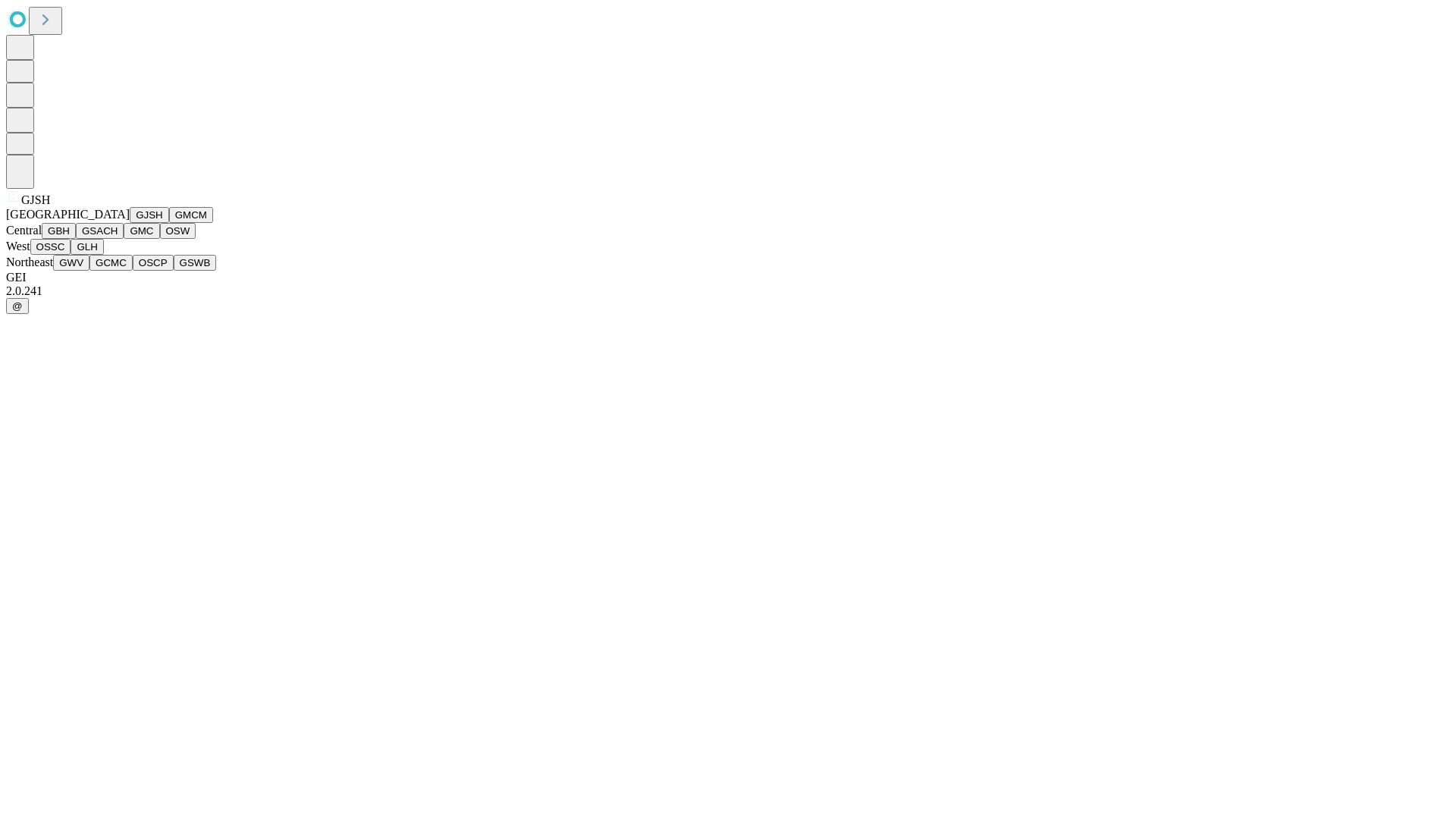
click at [130, 223] on button "GJSH" at bounding box center [149, 215] width 40 height 16
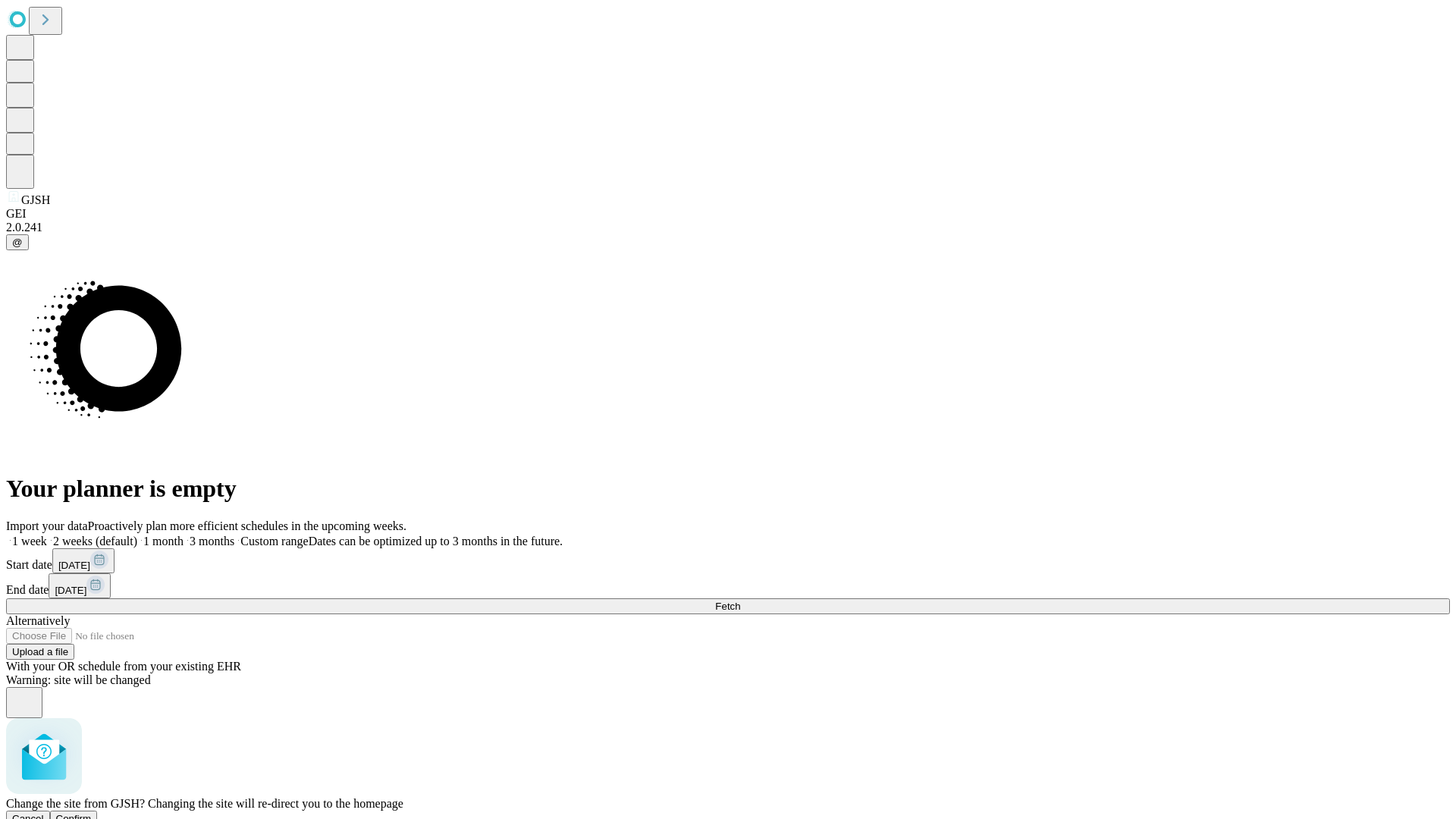
click at [92, 813] on span "Confirm" at bounding box center [74, 818] width 35 height 11
click at [183, 534] on label "1 month" at bounding box center [161, 540] width 46 height 13
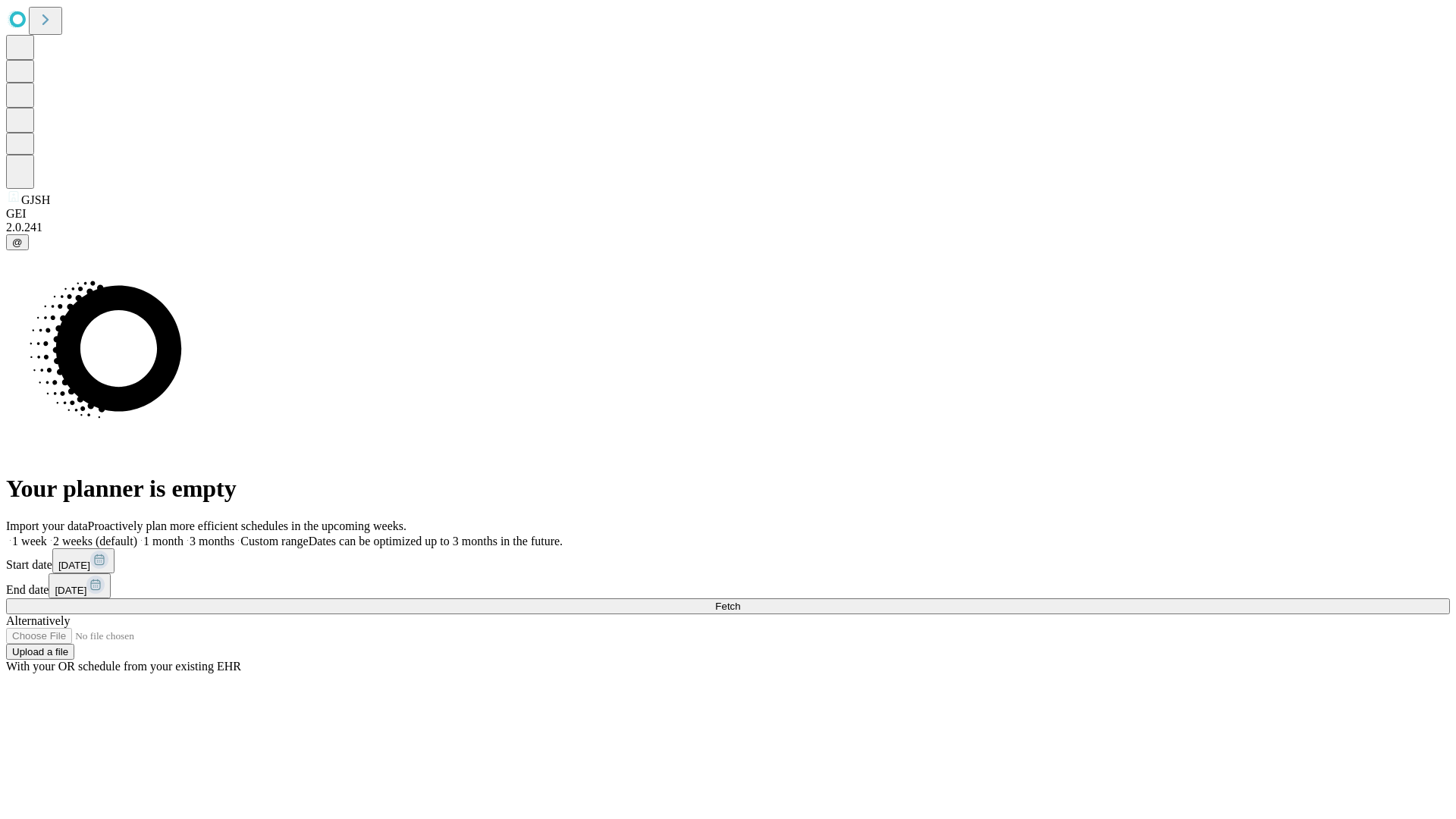
click at [740, 600] on span "Fetch" at bounding box center [728, 606] width 25 height 11
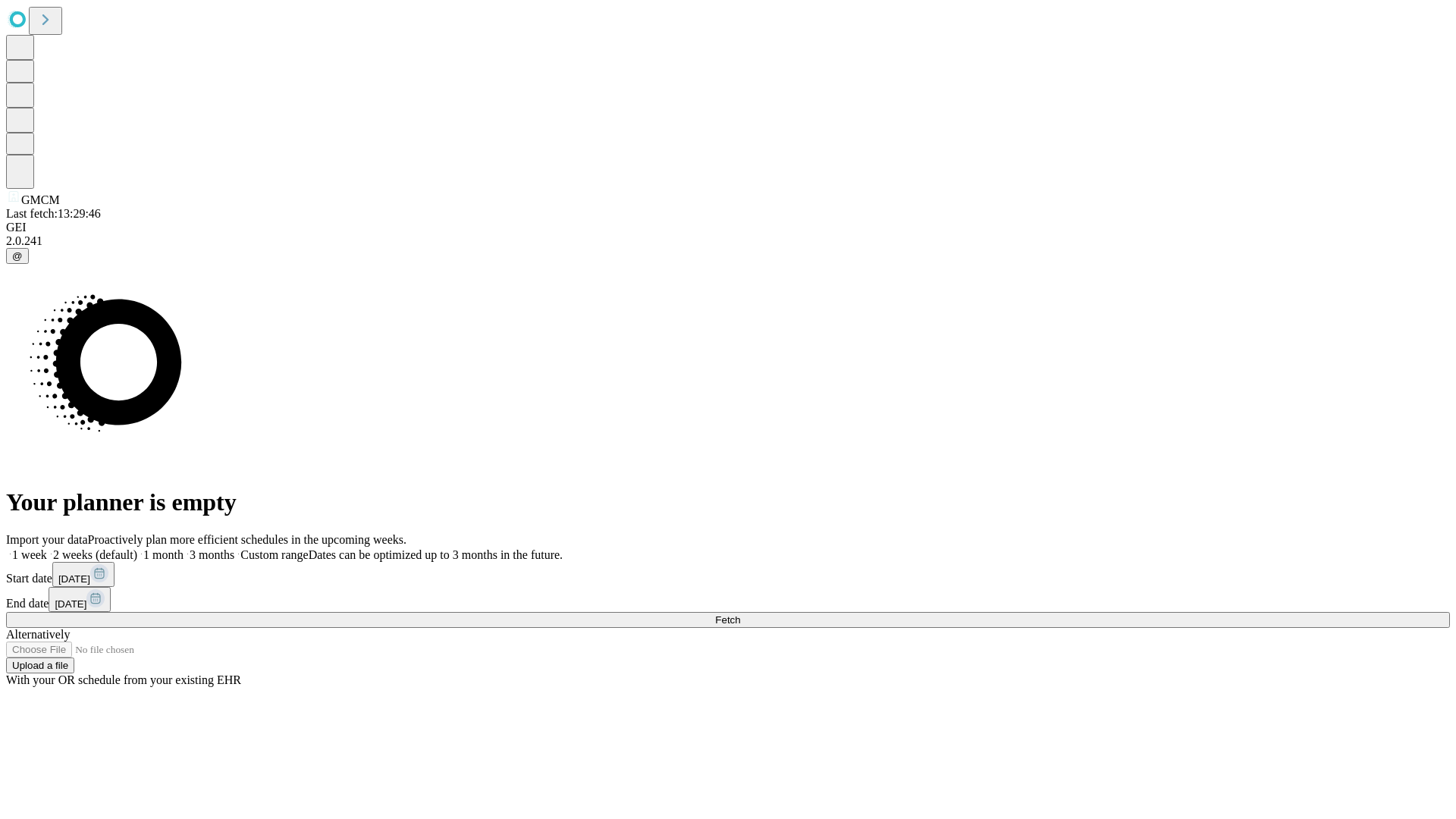
click at [183, 548] on label "1 month" at bounding box center [161, 555] width 46 height 13
click at [740, 614] on span "Fetch" at bounding box center [728, 620] width 25 height 11
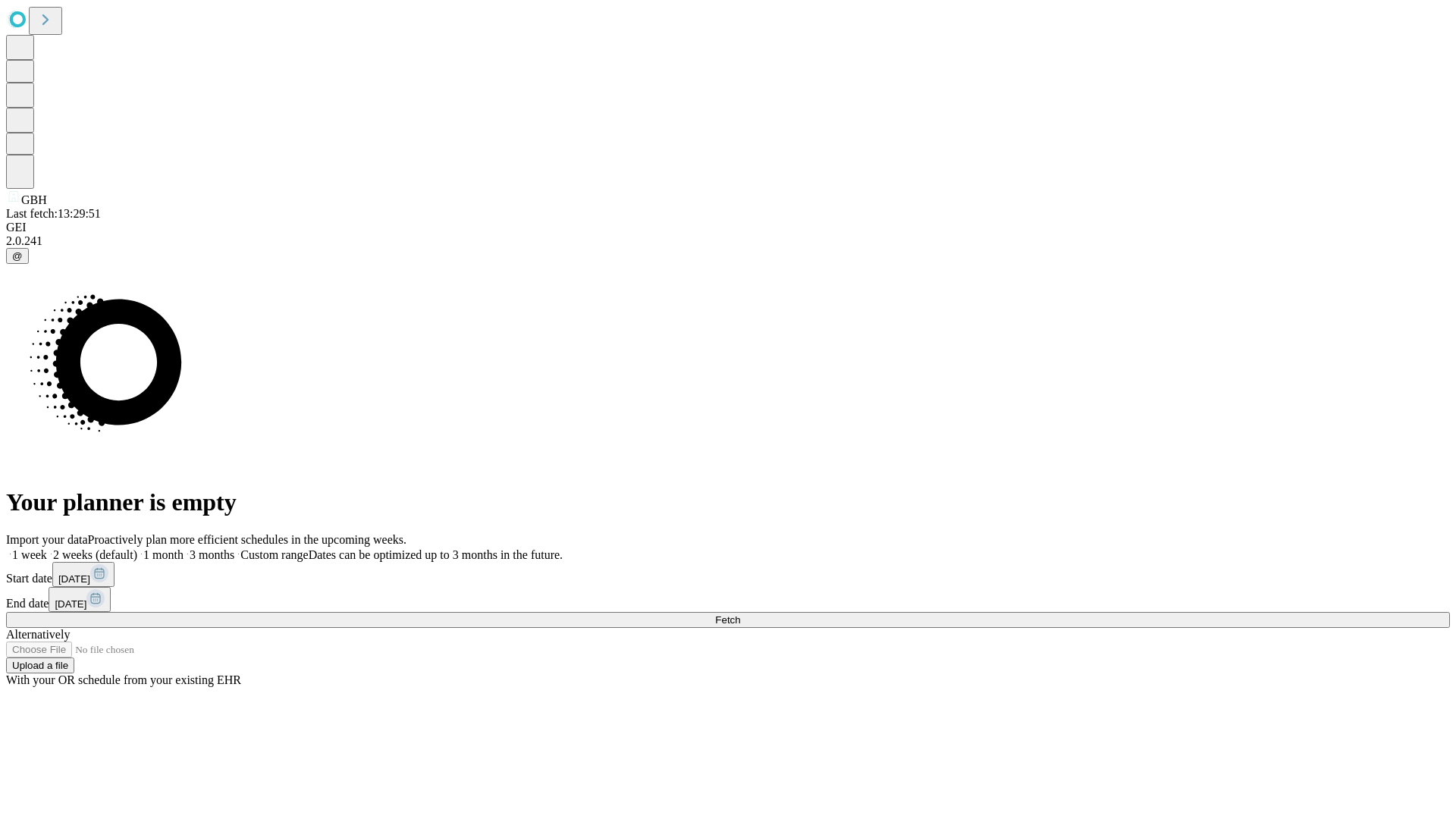
click at [183, 548] on label "1 month" at bounding box center [161, 555] width 46 height 13
click at [740, 614] on span "Fetch" at bounding box center [728, 620] width 25 height 11
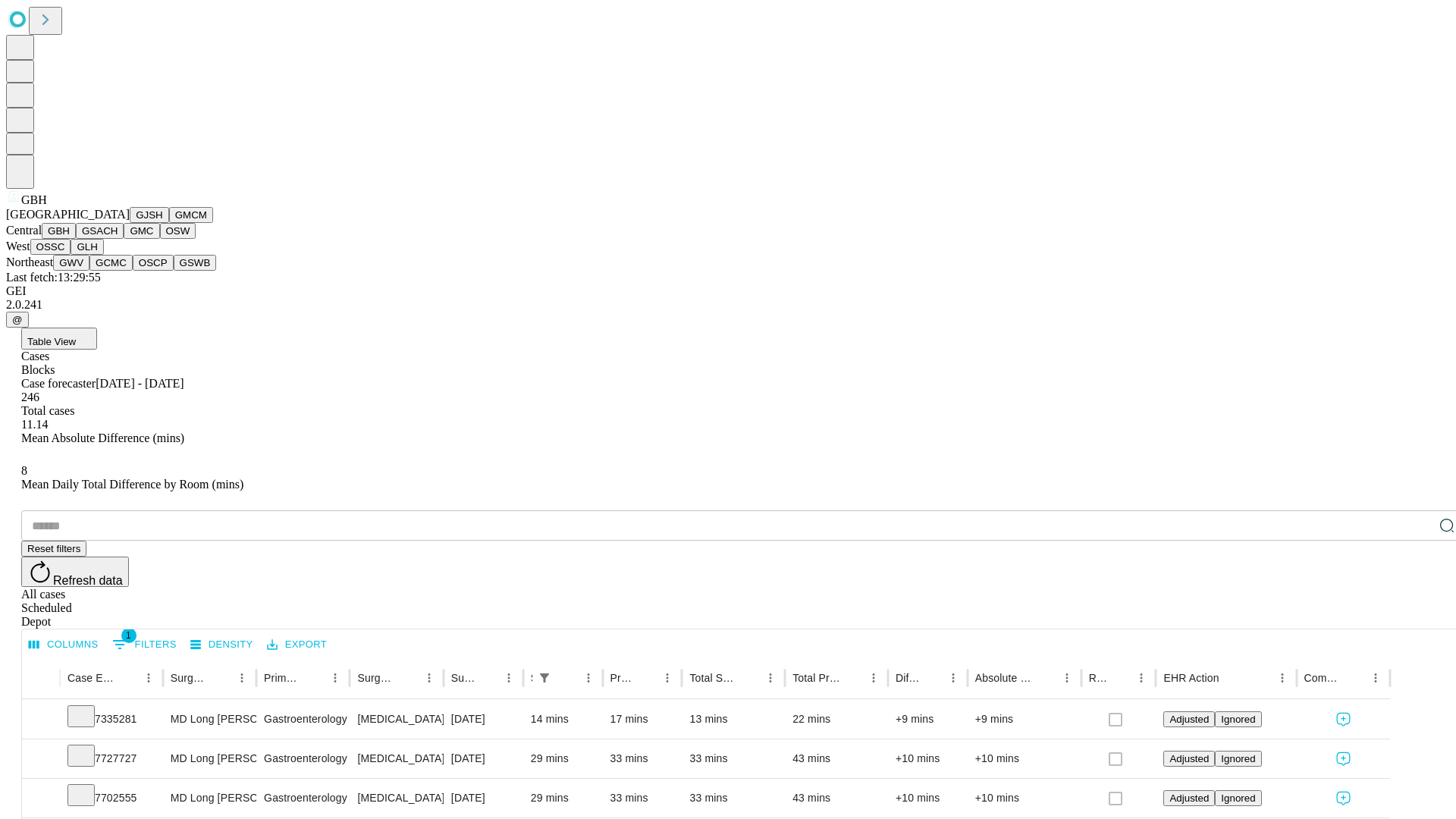
click at [117, 239] on button "GSACH" at bounding box center [100, 231] width 48 height 16
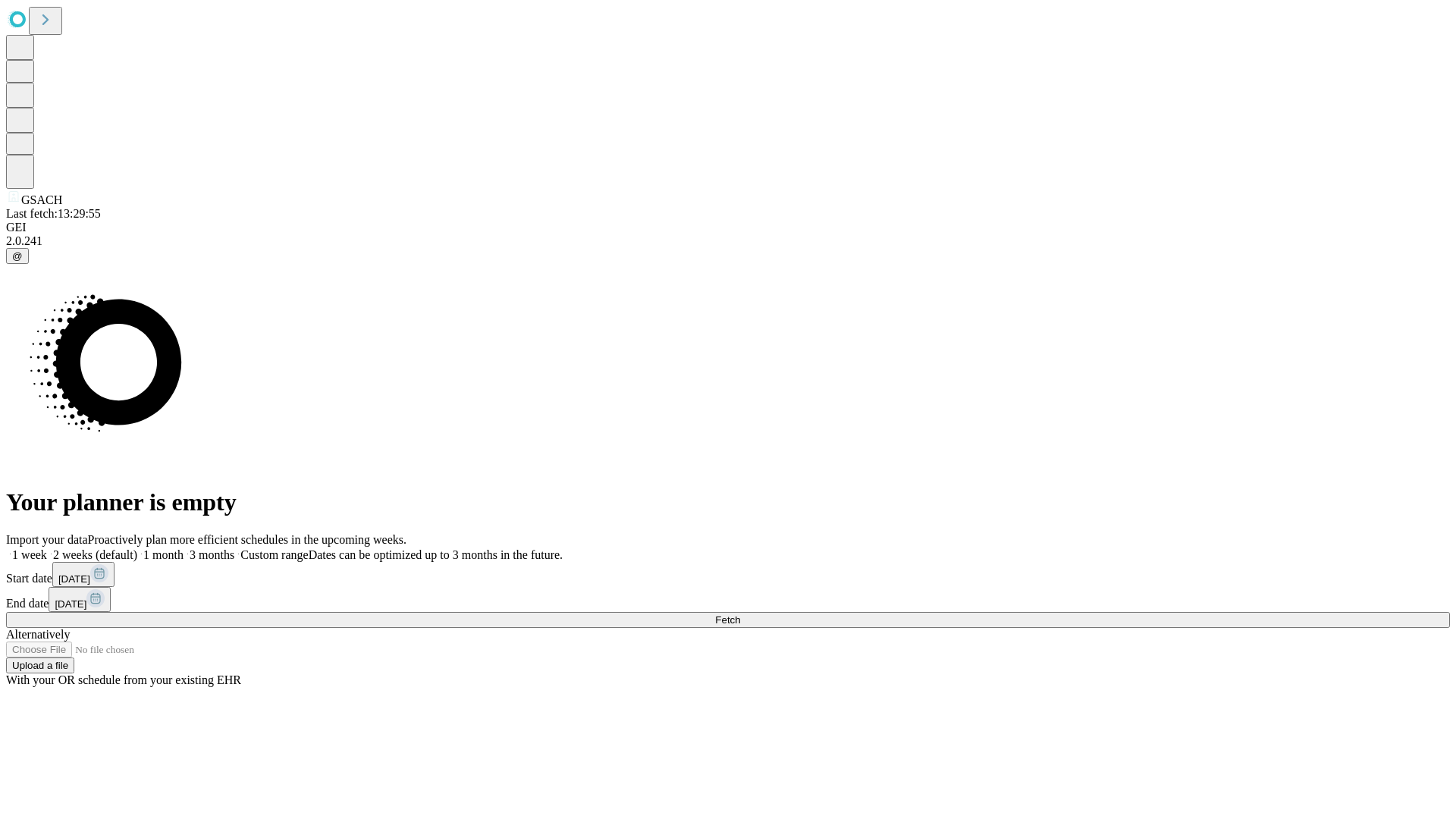
click at [740, 614] on span "Fetch" at bounding box center [728, 620] width 25 height 11
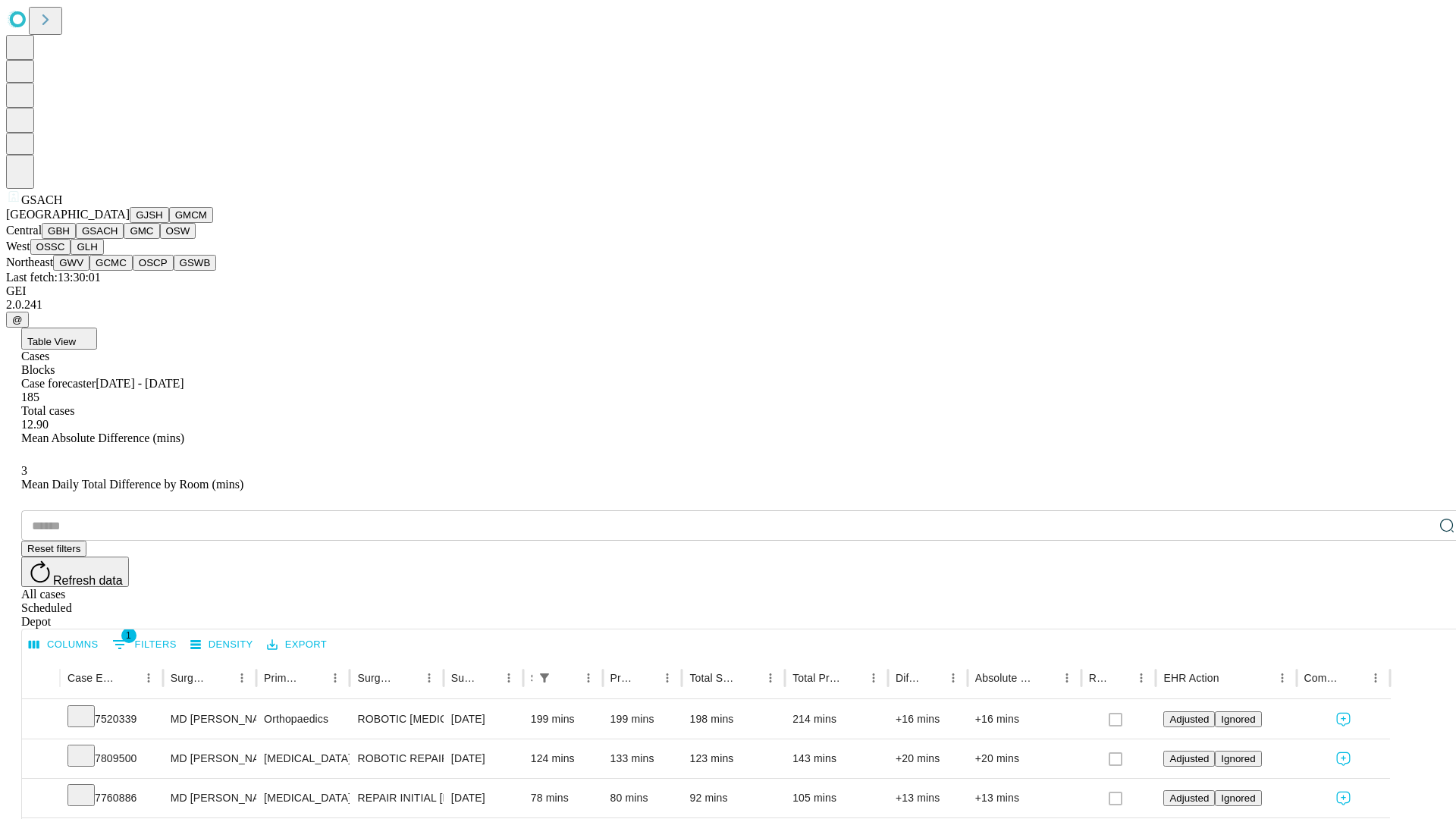
click at [123, 239] on button "GMC" at bounding box center [141, 231] width 35 height 16
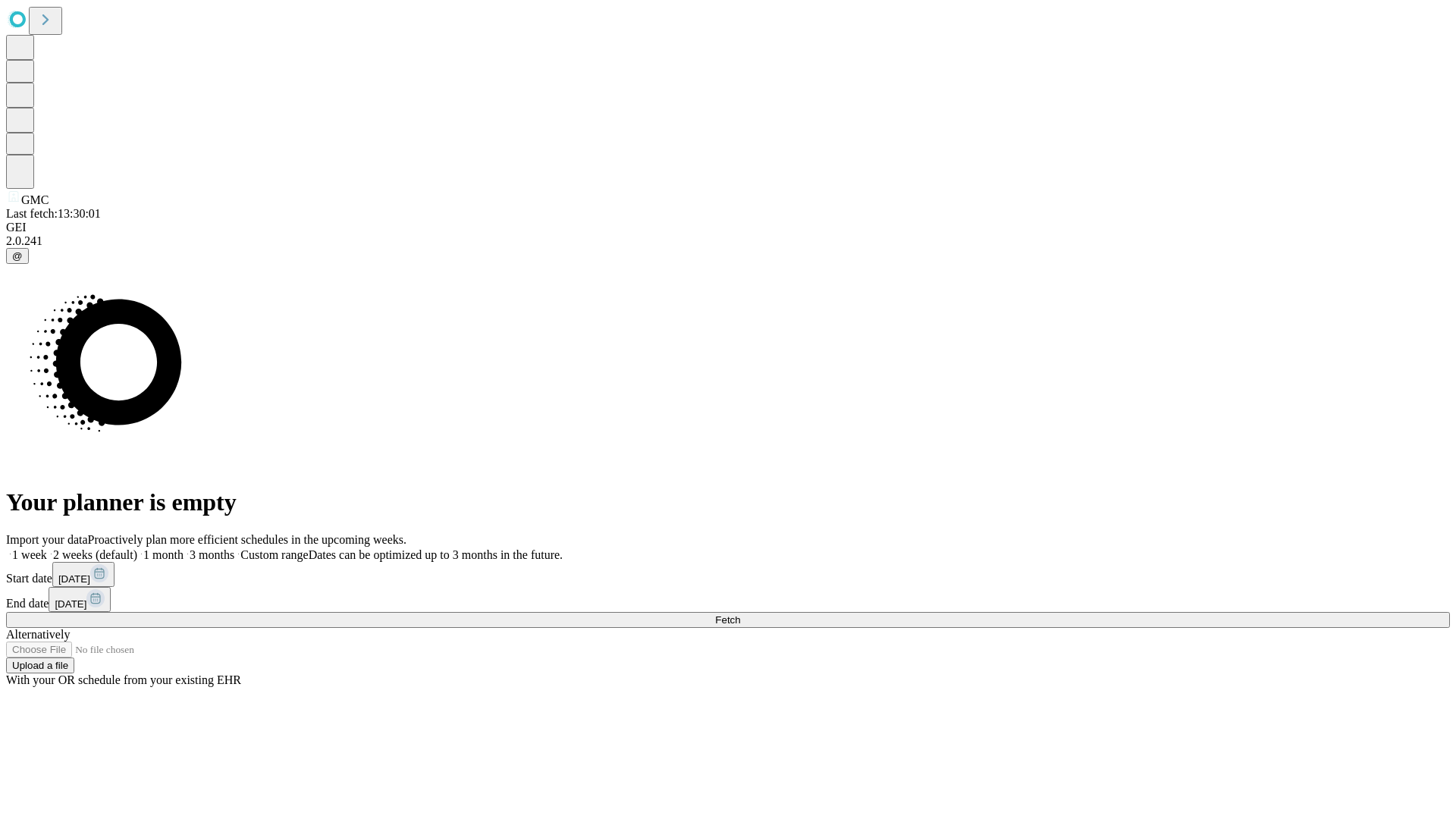
click at [183, 548] on label "1 month" at bounding box center [161, 555] width 46 height 13
click at [740, 614] on span "Fetch" at bounding box center [728, 620] width 25 height 11
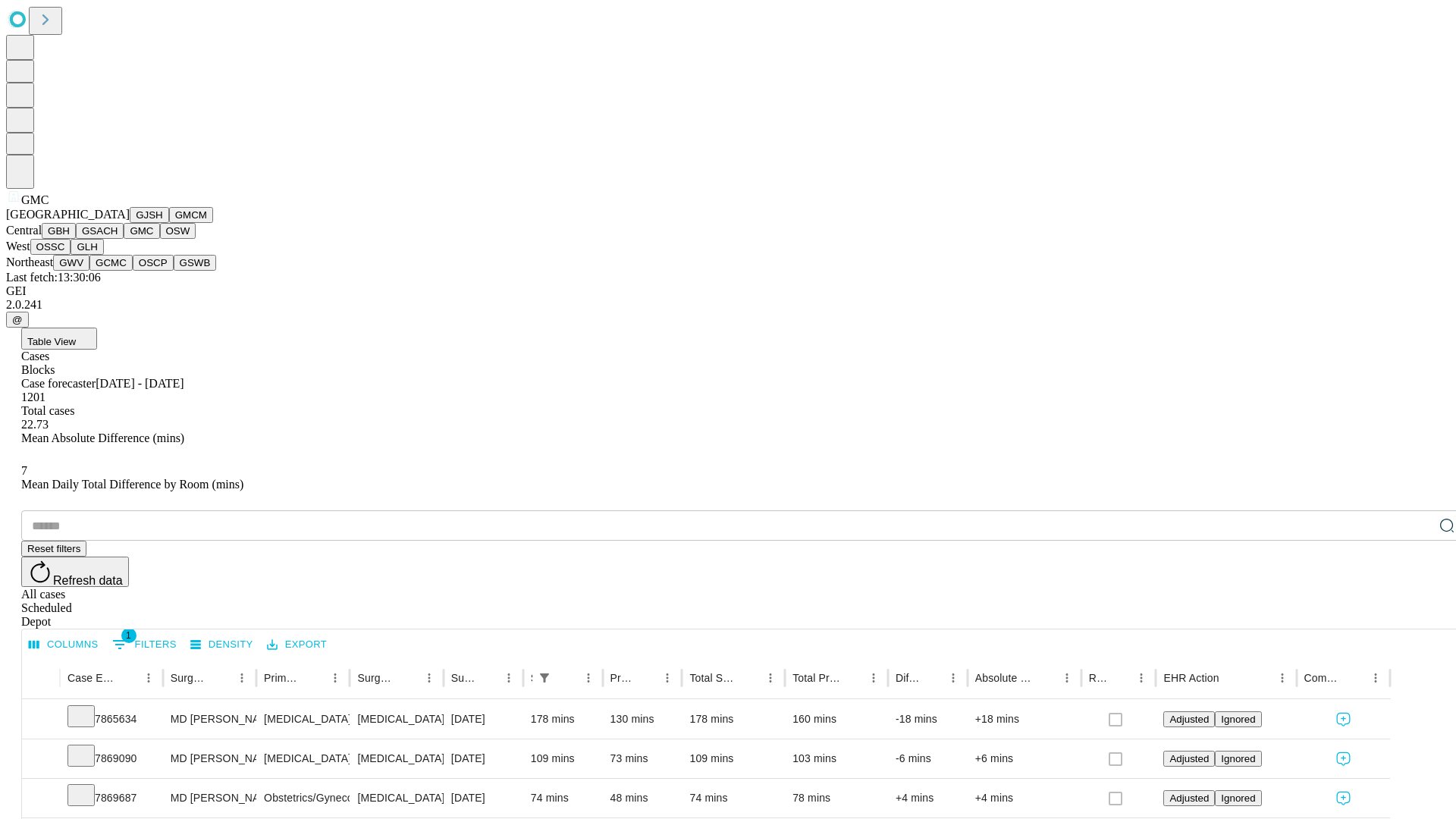
click at [160, 239] on button "OSW" at bounding box center [177, 231] width 36 height 16
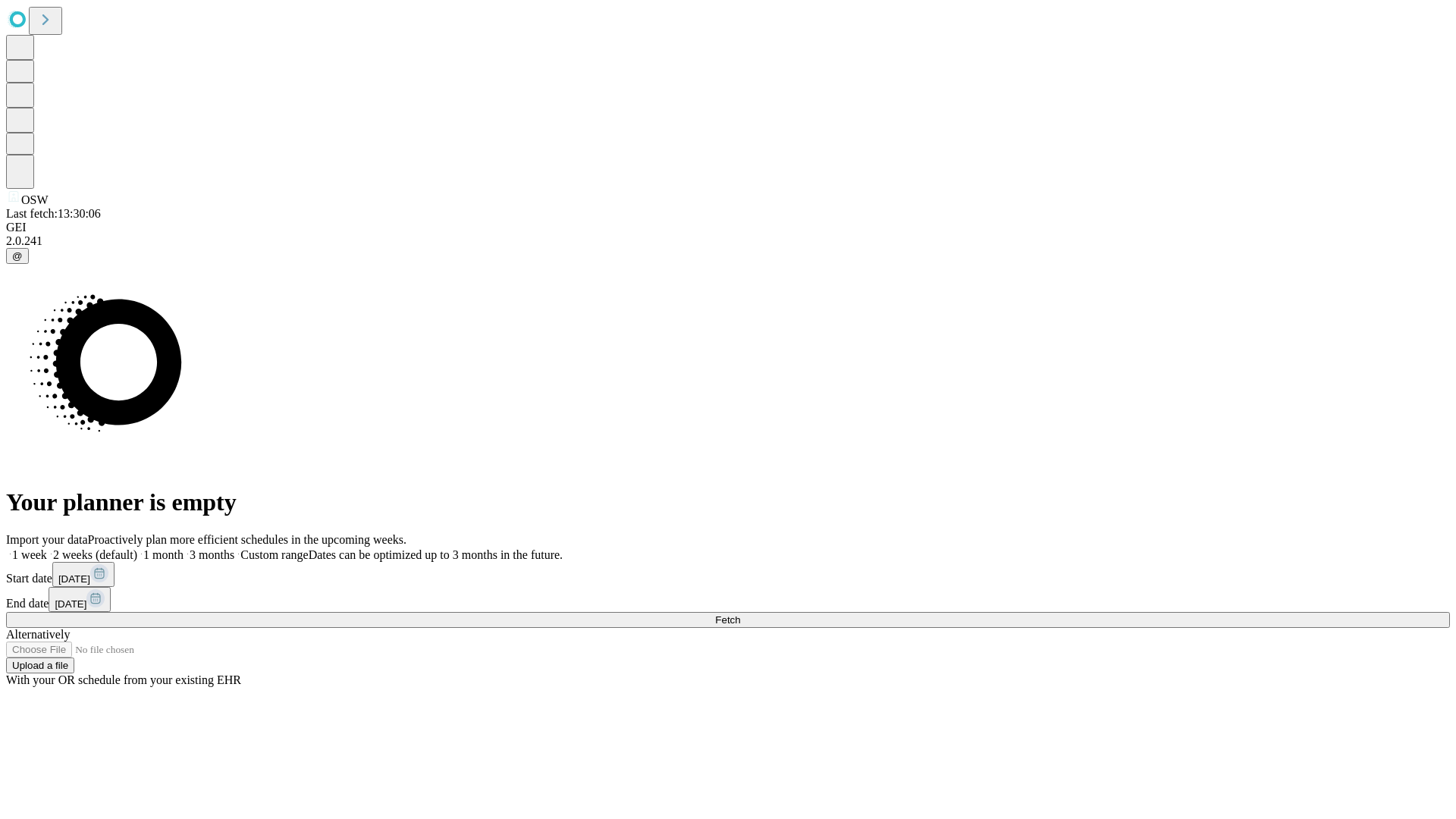
click at [183, 548] on label "1 month" at bounding box center [161, 555] width 46 height 13
click at [740, 614] on span "Fetch" at bounding box center [728, 620] width 25 height 11
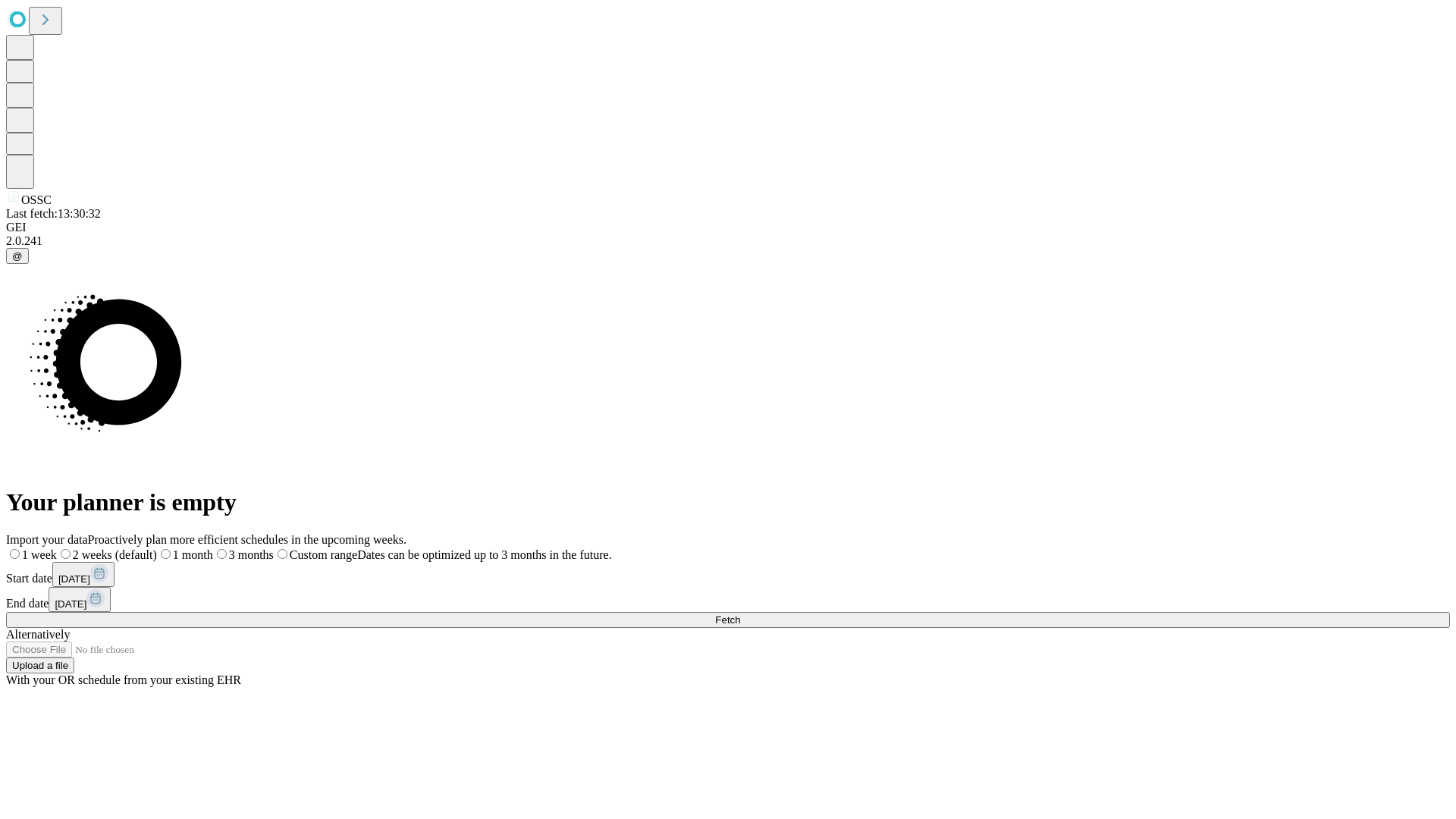
click at [213, 548] on label "1 month" at bounding box center [185, 555] width 56 height 13
click at [740, 614] on span "Fetch" at bounding box center [728, 620] width 25 height 11
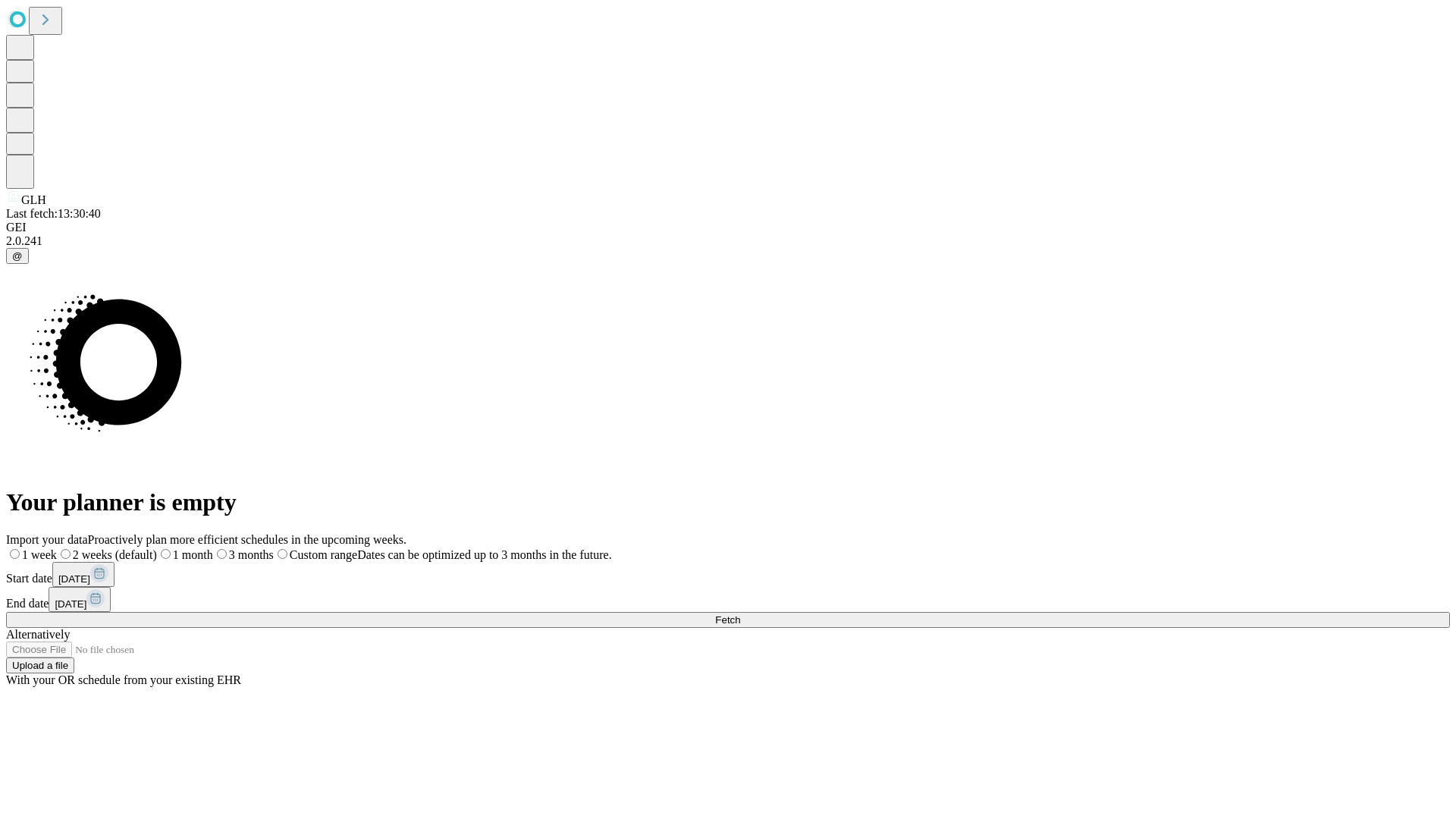
click at [213, 548] on label "1 month" at bounding box center [185, 555] width 56 height 13
click at [740, 614] on span "Fetch" at bounding box center [728, 620] width 25 height 11
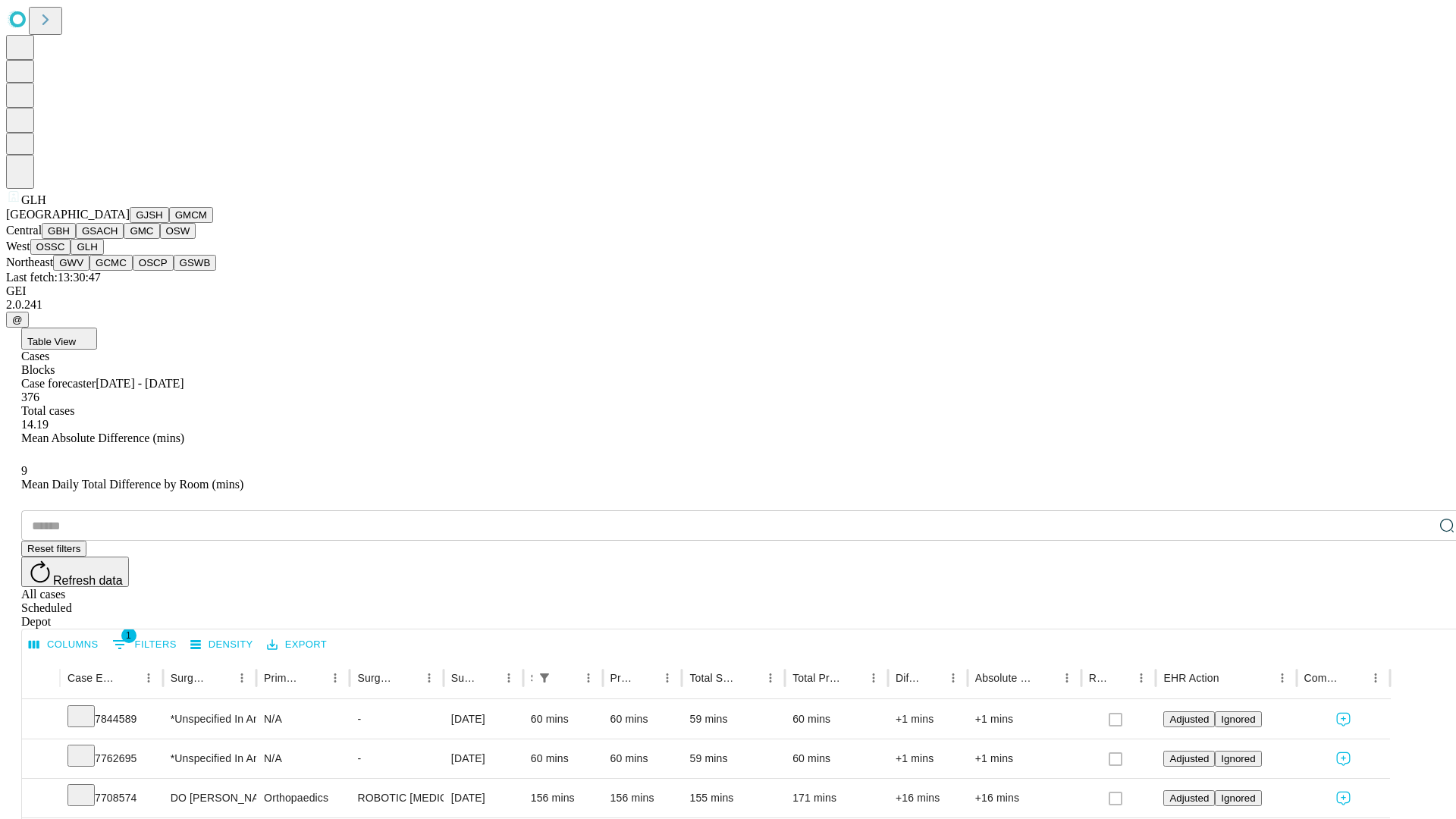
click at [89, 271] on button "GWV" at bounding box center [71, 263] width 36 height 16
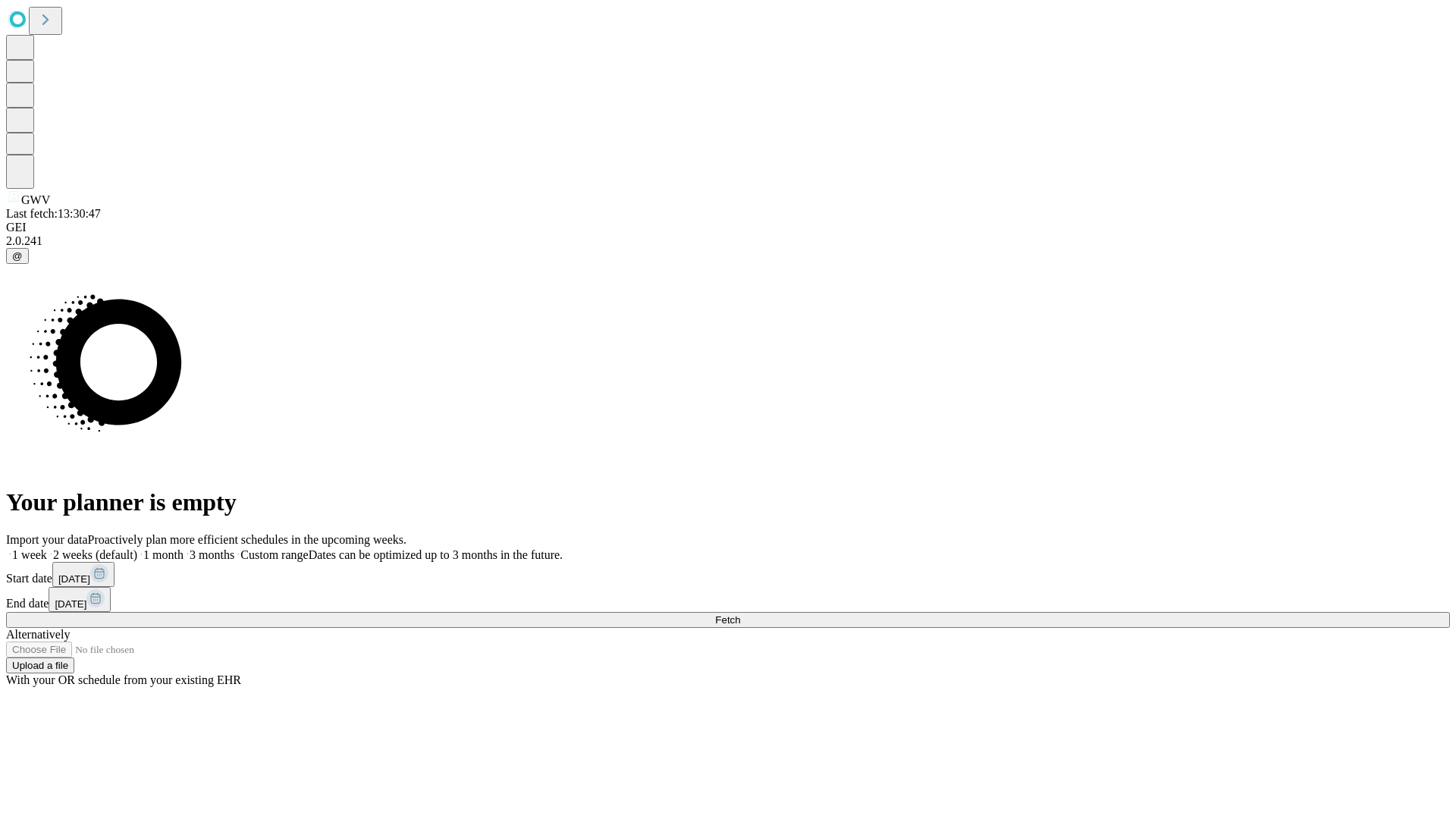
click at [183, 548] on label "1 month" at bounding box center [161, 555] width 46 height 13
click at [740, 614] on span "Fetch" at bounding box center [728, 620] width 25 height 11
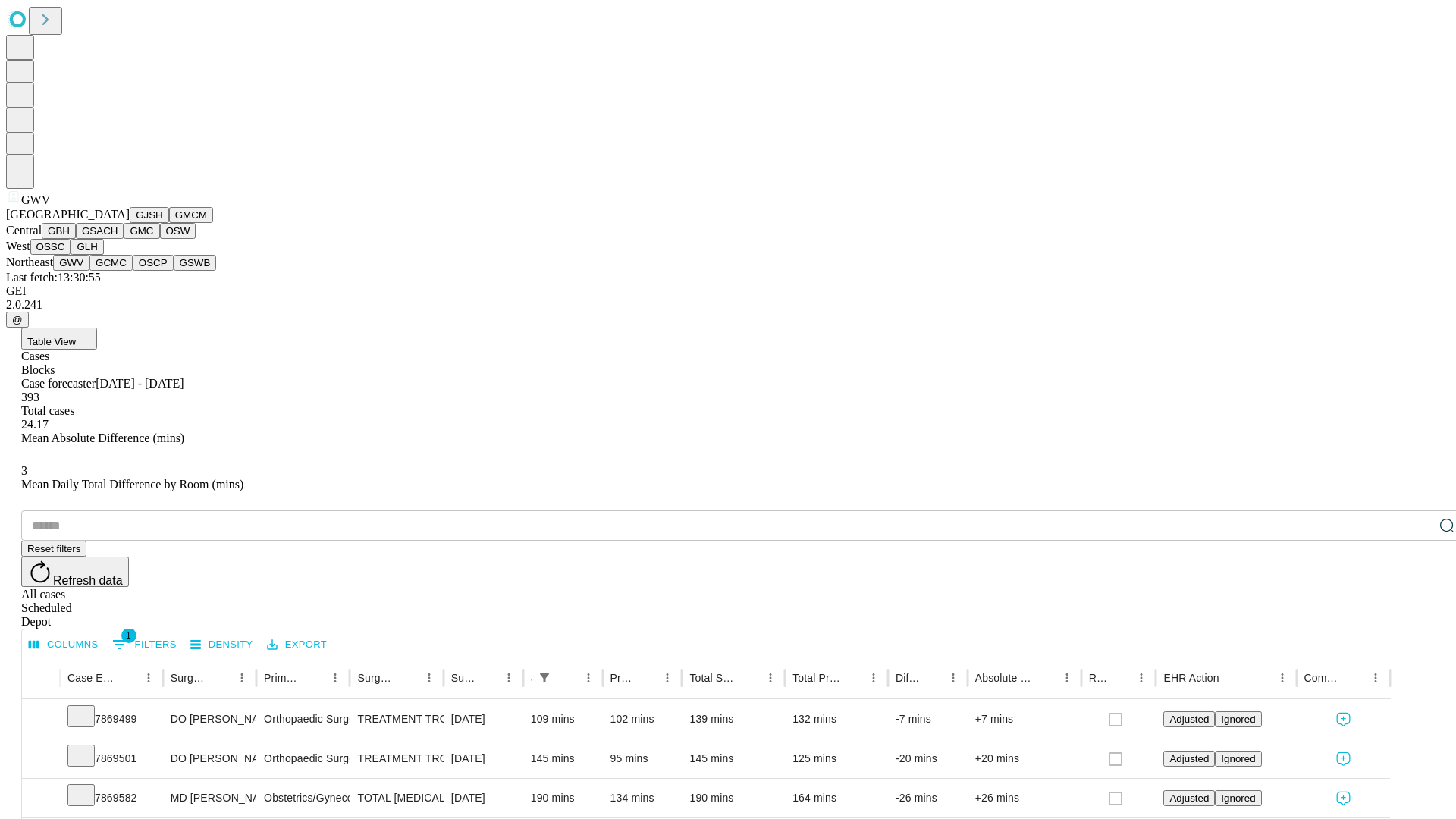
click at [117, 271] on button "GCMC" at bounding box center [110, 263] width 43 height 16
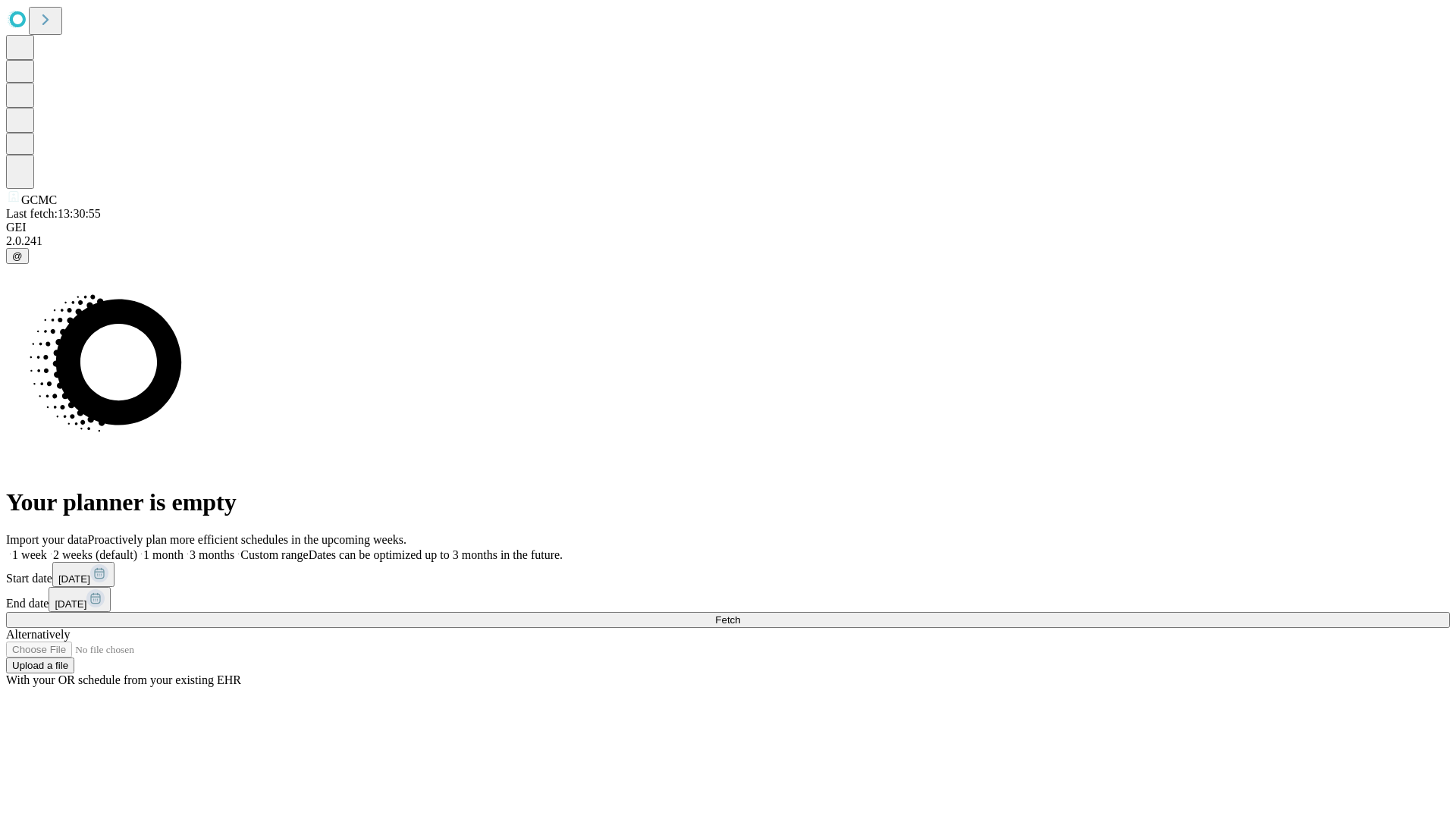
click at [183, 548] on label "1 month" at bounding box center [161, 555] width 46 height 13
click at [740, 614] on span "Fetch" at bounding box center [728, 620] width 25 height 11
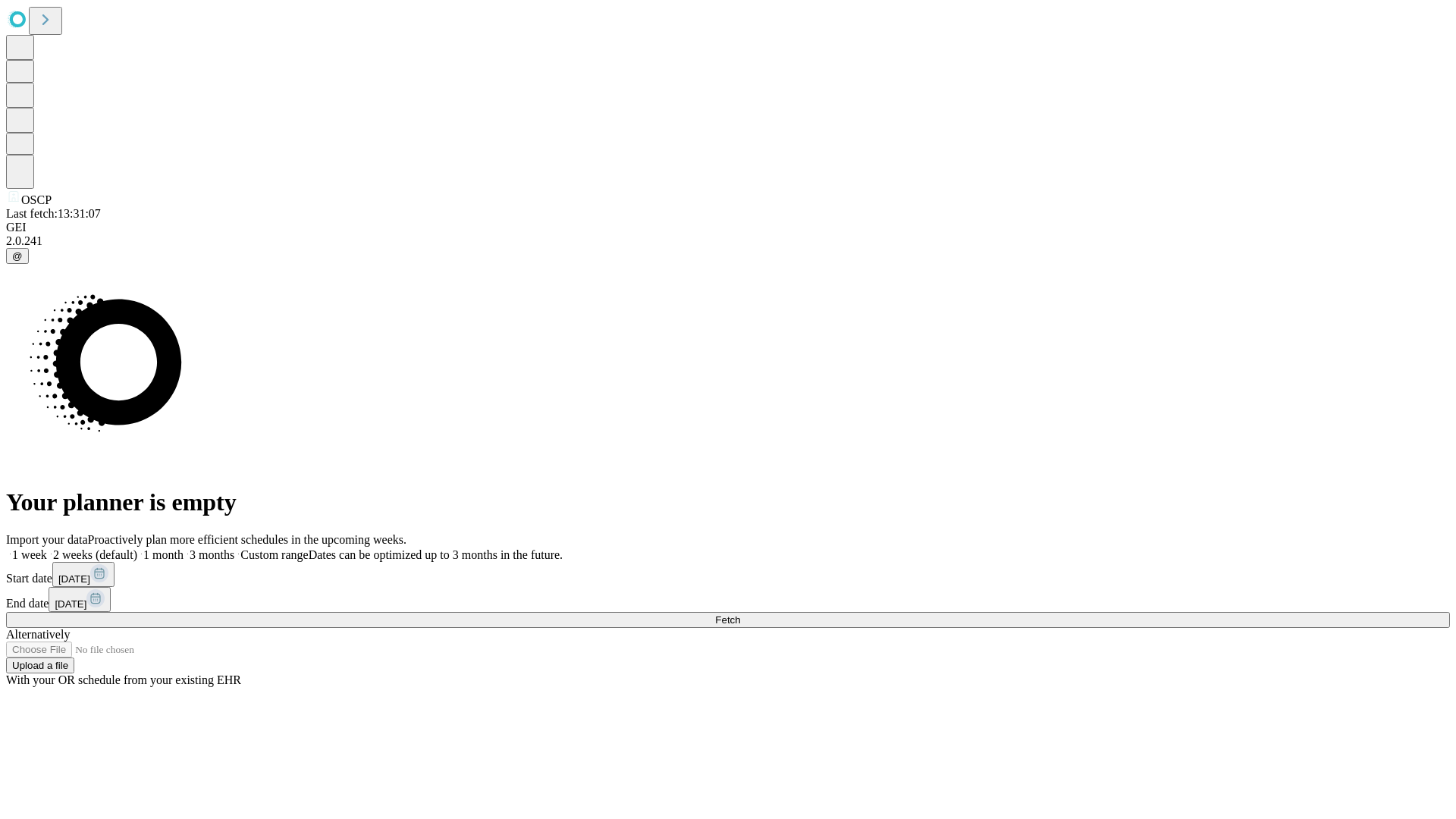
click at [183, 548] on label "1 month" at bounding box center [161, 555] width 46 height 13
click at [740, 614] on span "Fetch" at bounding box center [728, 620] width 25 height 11
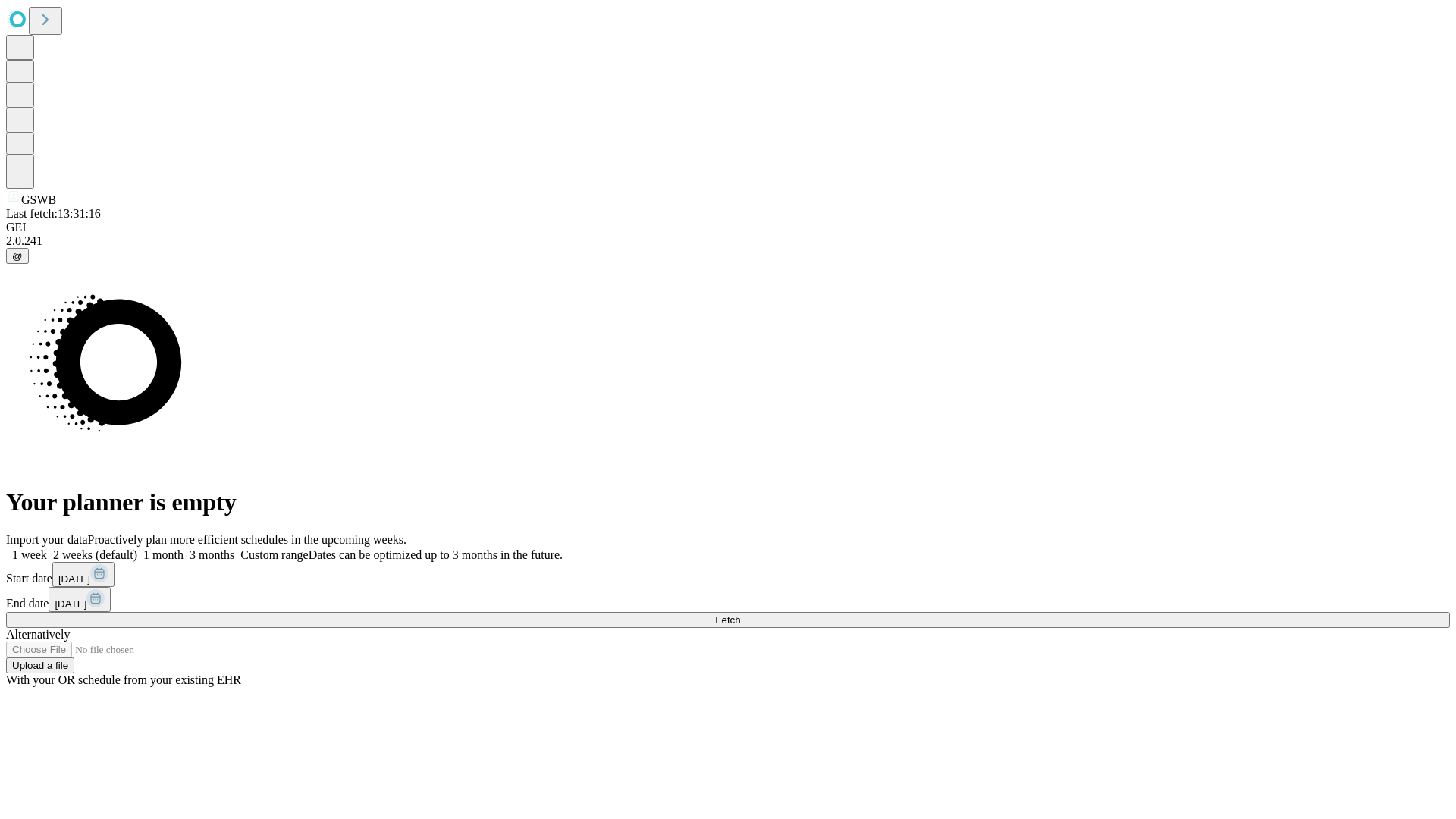
click at [740, 614] on span "Fetch" at bounding box center [728, 620] width 25 height 11
